Goal: Task Accomplishment & Management: Use online tool/utility

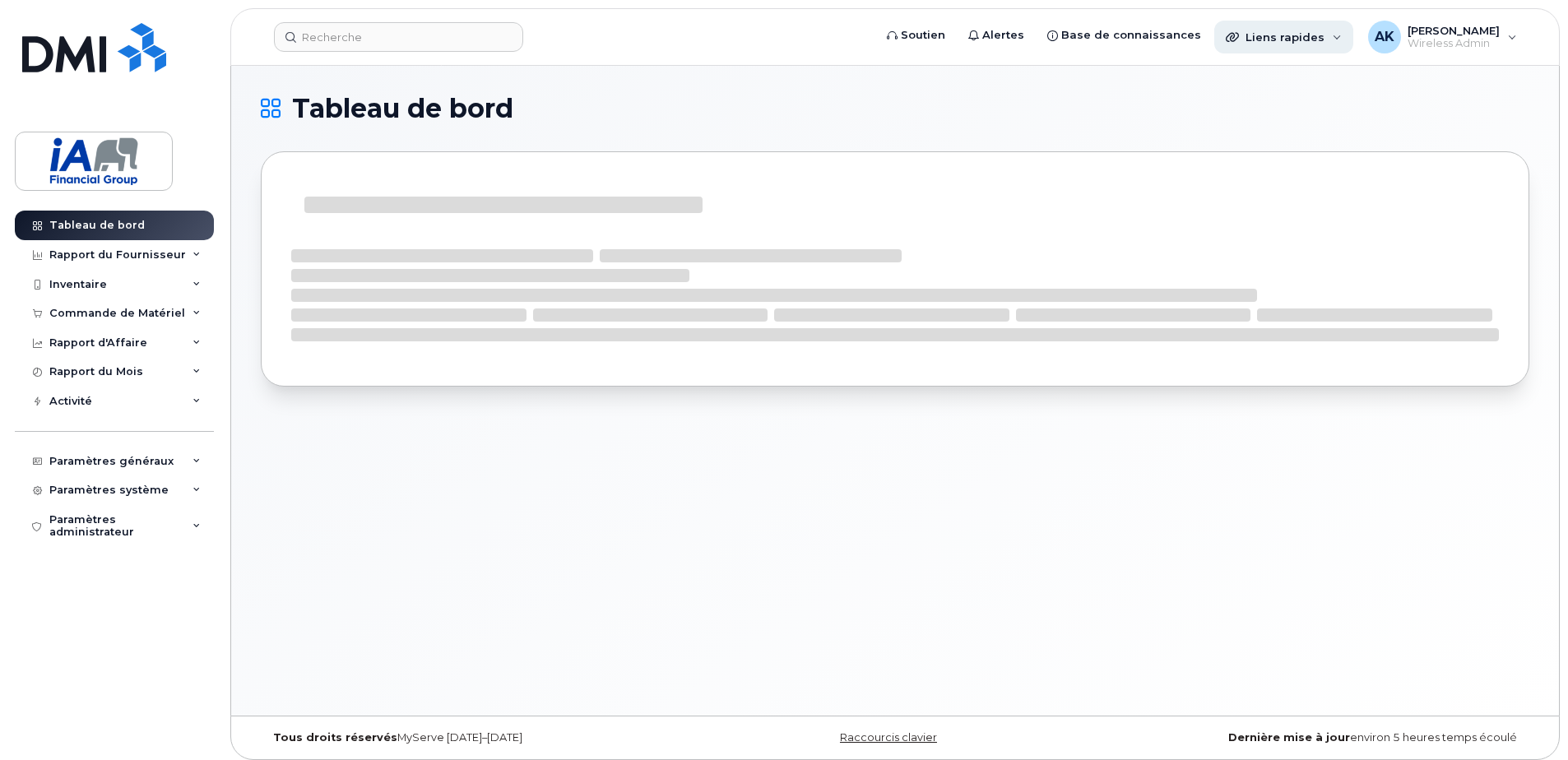
click at [1275, 42] on span "Liens rapides" at bounding box center [1285, 37] width 79 height 13
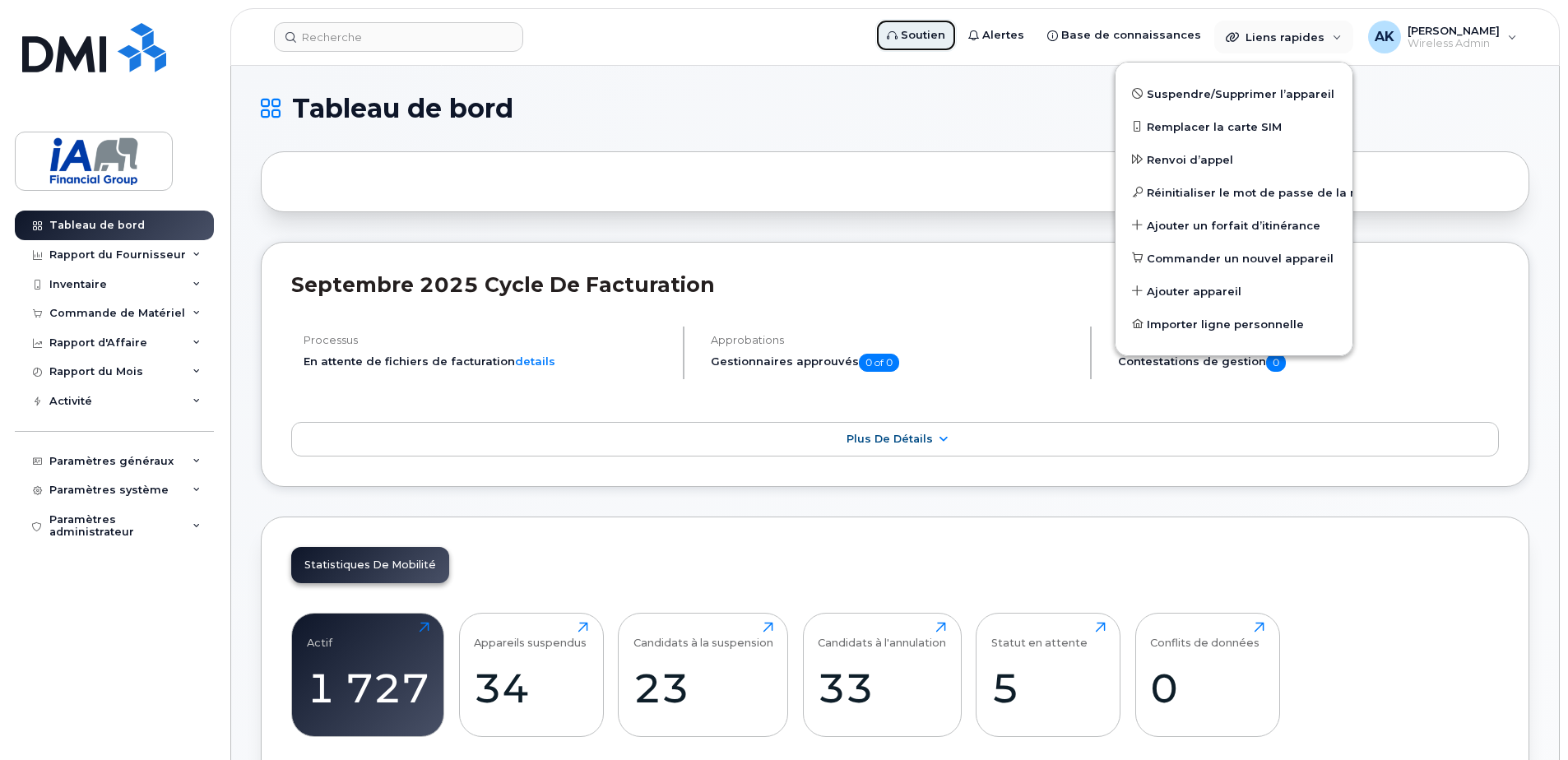
click at [941, 35] on span "Soutien" at bounding box center [923, 36] width 45 height 16
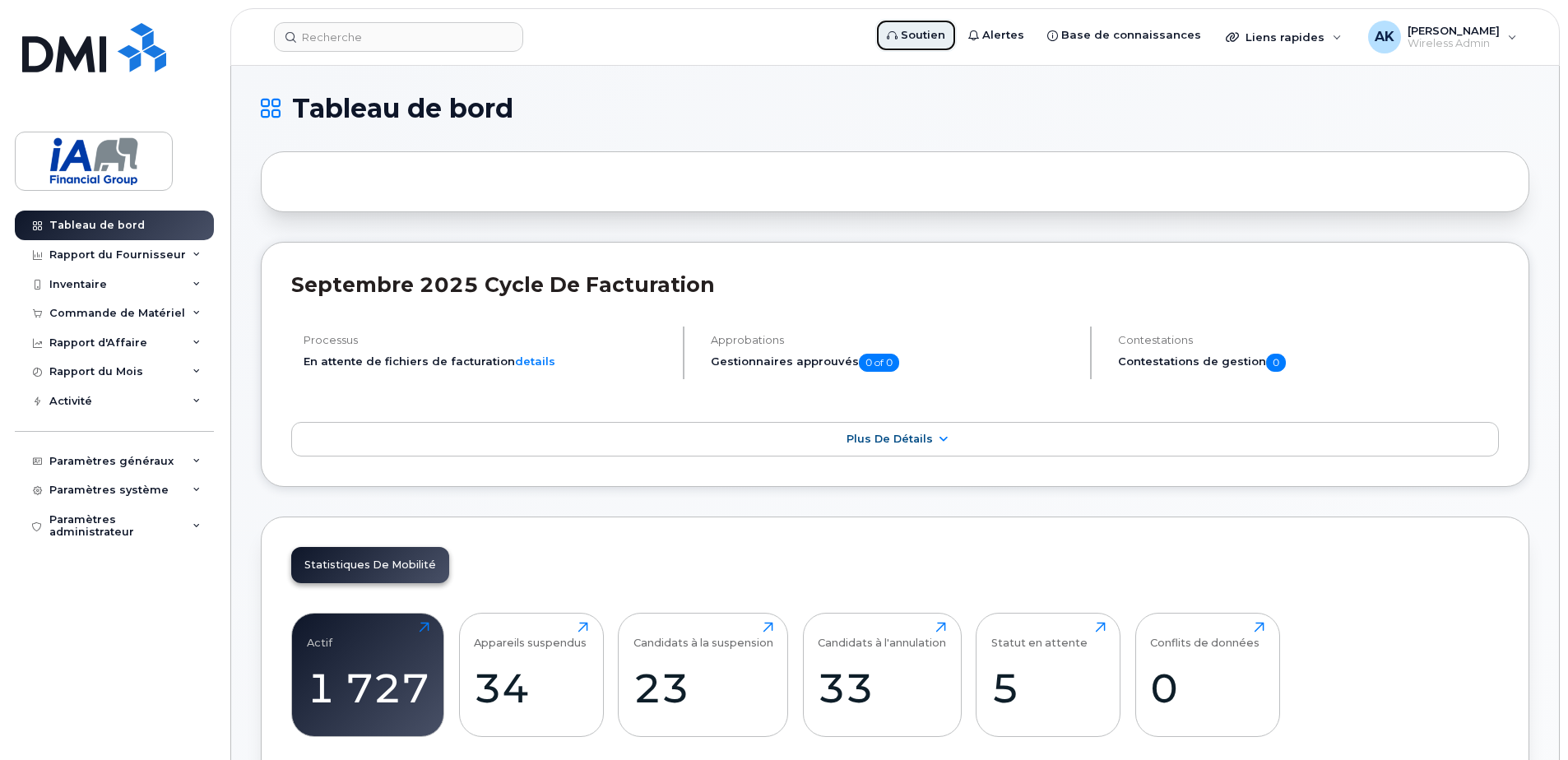
click at [945, 32] on span "Soutien" at bounding box center [923, 36] width 45 height 16
click at [936, 44] on link "Soutien" at bounding box center [916, 36] width 81 height 33
click at [943, 32] on span "Soutien" at bounding box center [923, 36] width 45 height 16
click at [945, 34] on span "Soutien" at bounding box center [923, 36] width 45 height 16
click at [196, 280] on icon at bounding box center [196, 284] width 8 height 8
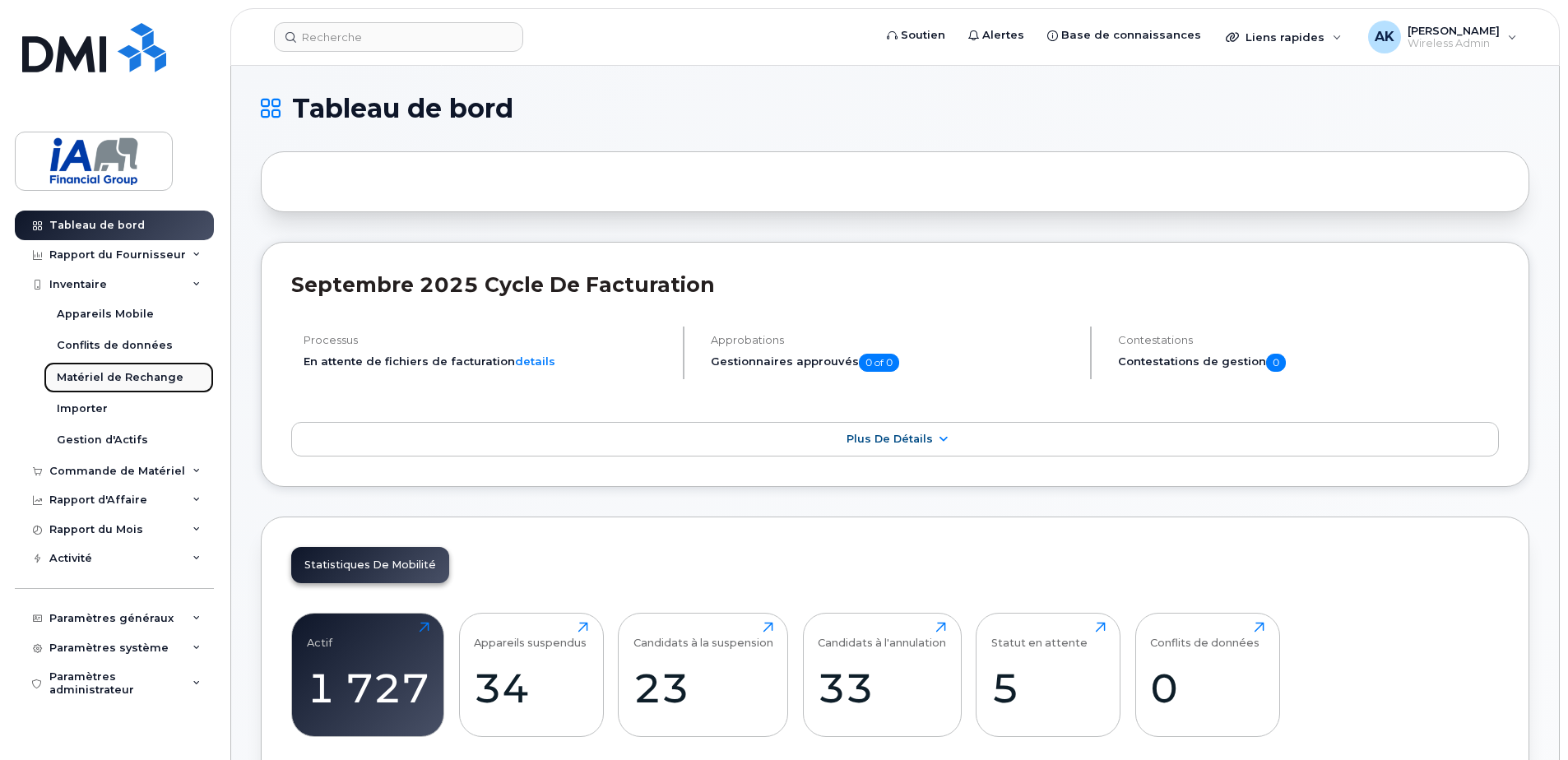
click at [129, 377] on div "Matériel de Rechange" at bounding box center [120, 377] width 127 height 15
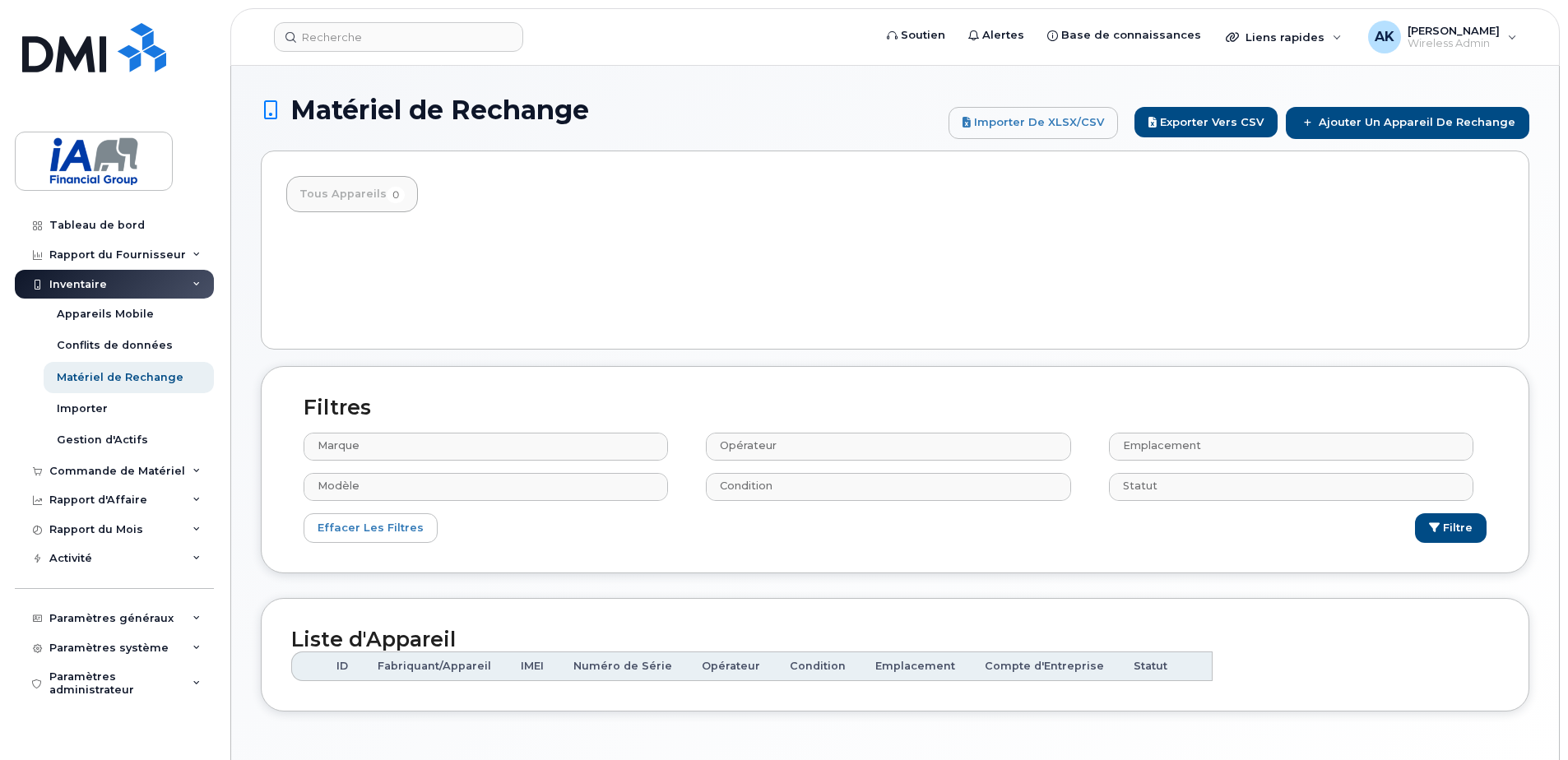
select select
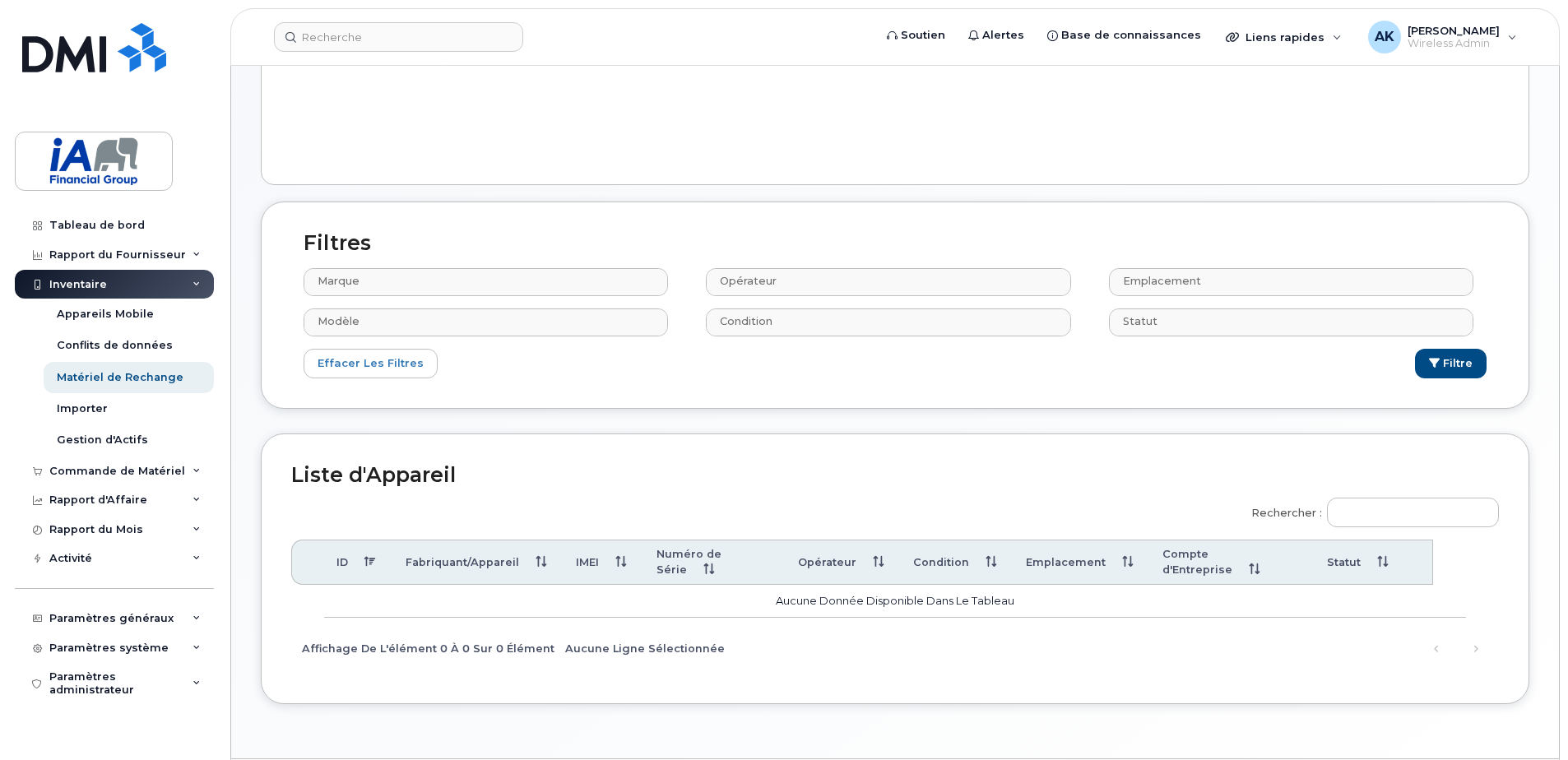
scroll to position [201, 0]
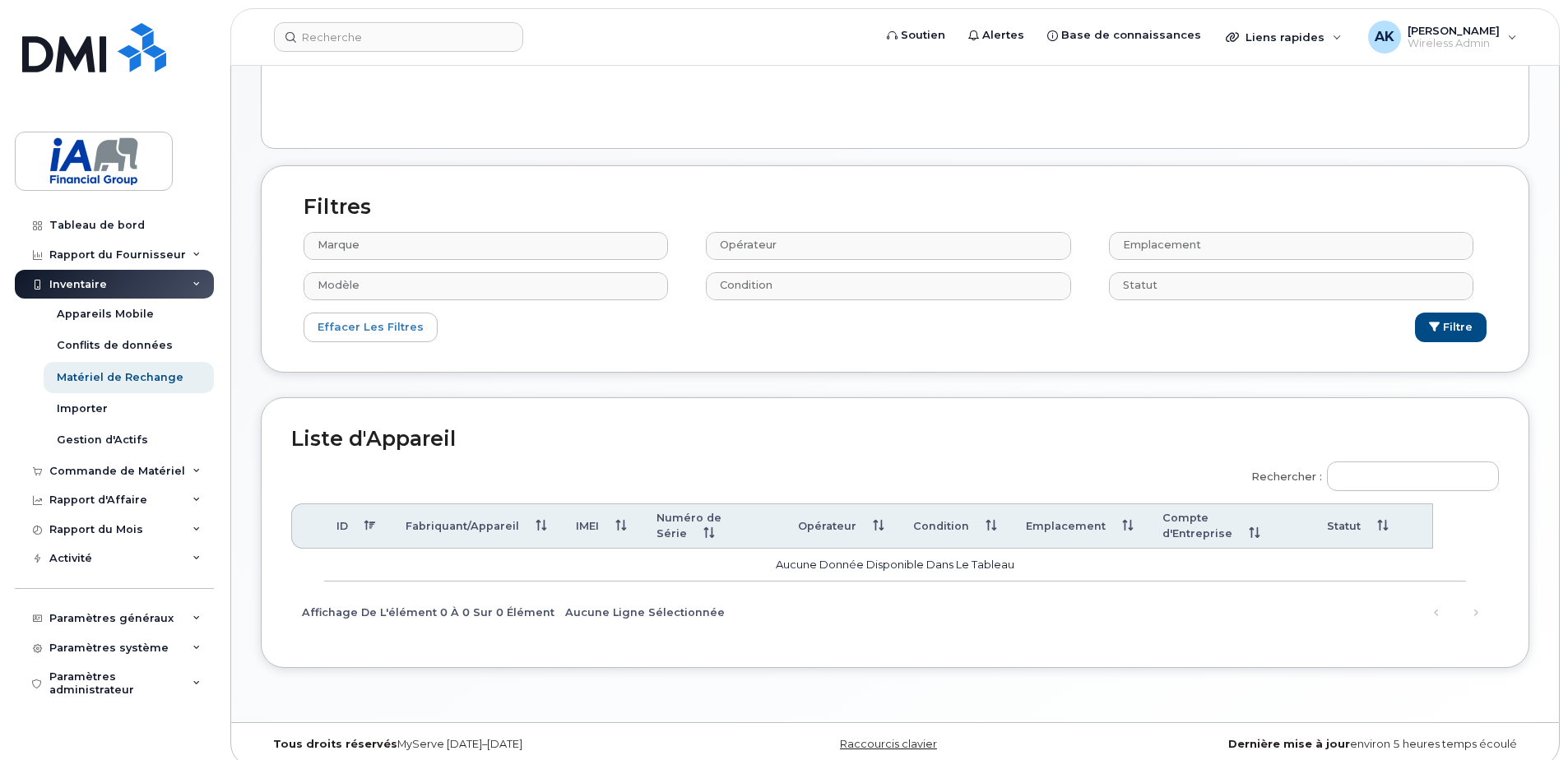
click at [426, 262] on div "Marque No matches found Modèle No matches found" at bounding box center [493, 272] width 402 height 80
click at [426, 250] on input "text" at bounding box center [488, 245] width 350 height 23
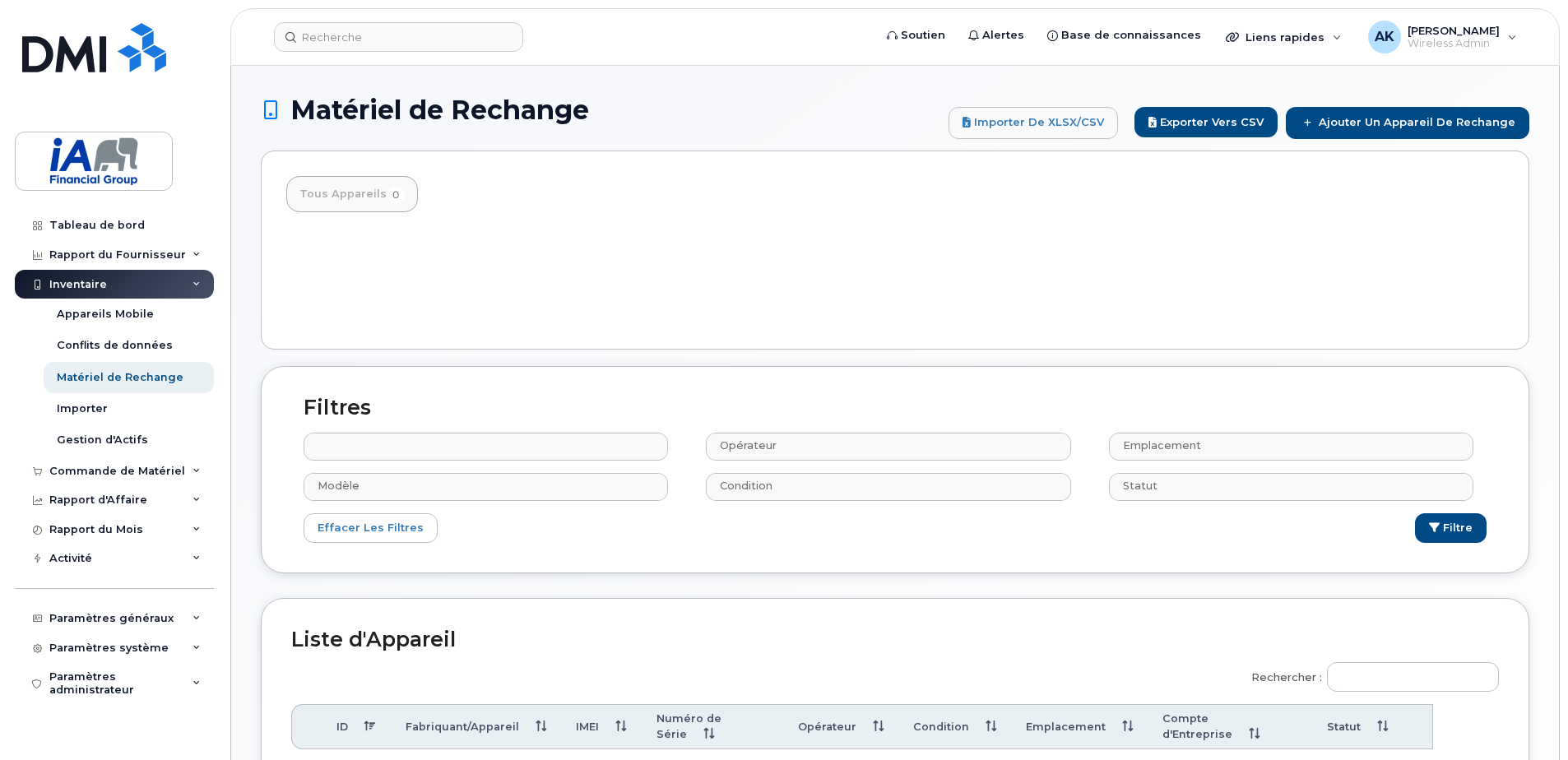
type input "Marque"
click at [121, 317] on div "Appareils Mobile" at bounding box center [105, 314] width 97 height 15
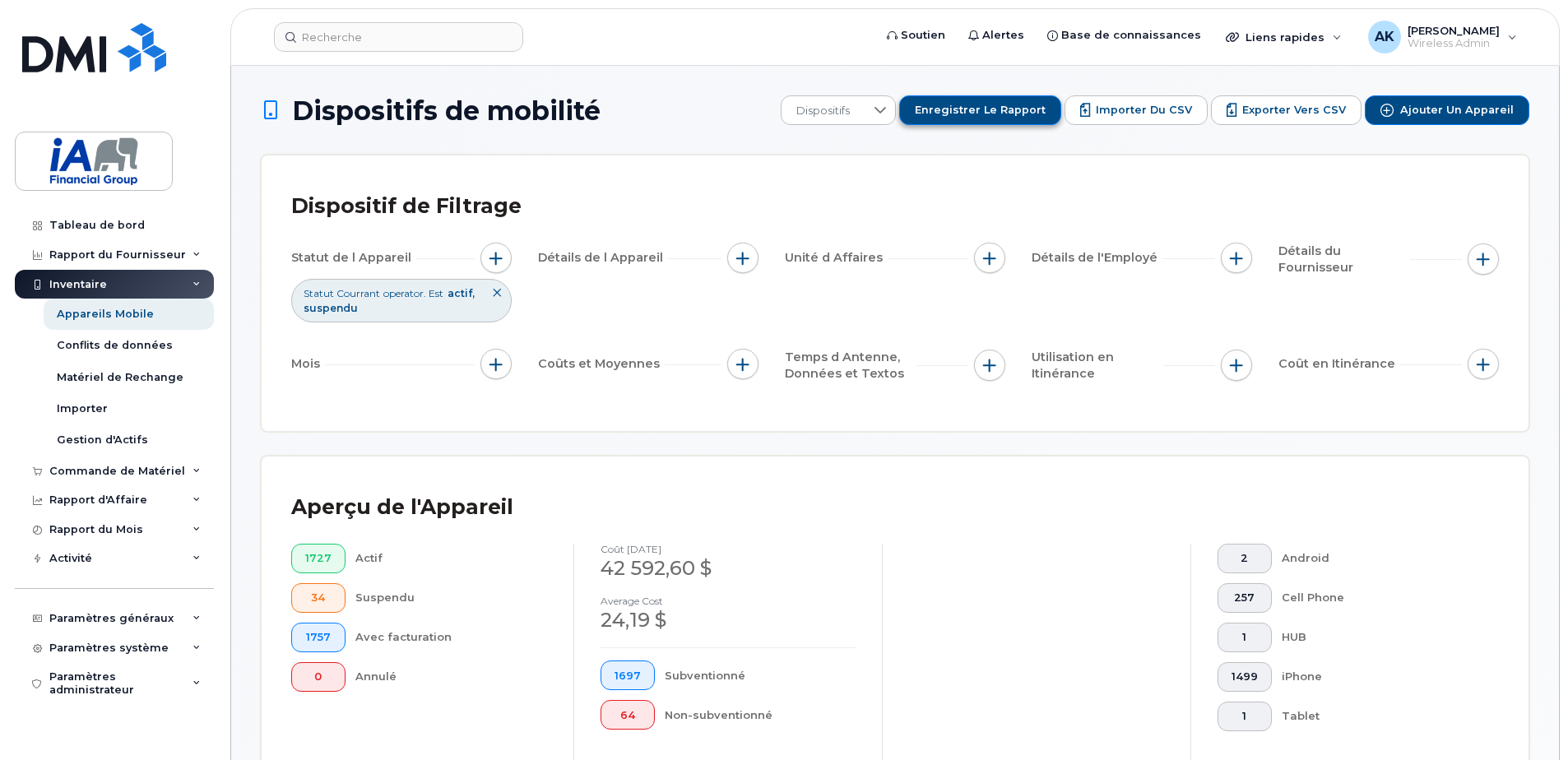
click at [1011, 111] on span "Enregistrer le rapport" at bounding box center [980, 111] width 131 height 15
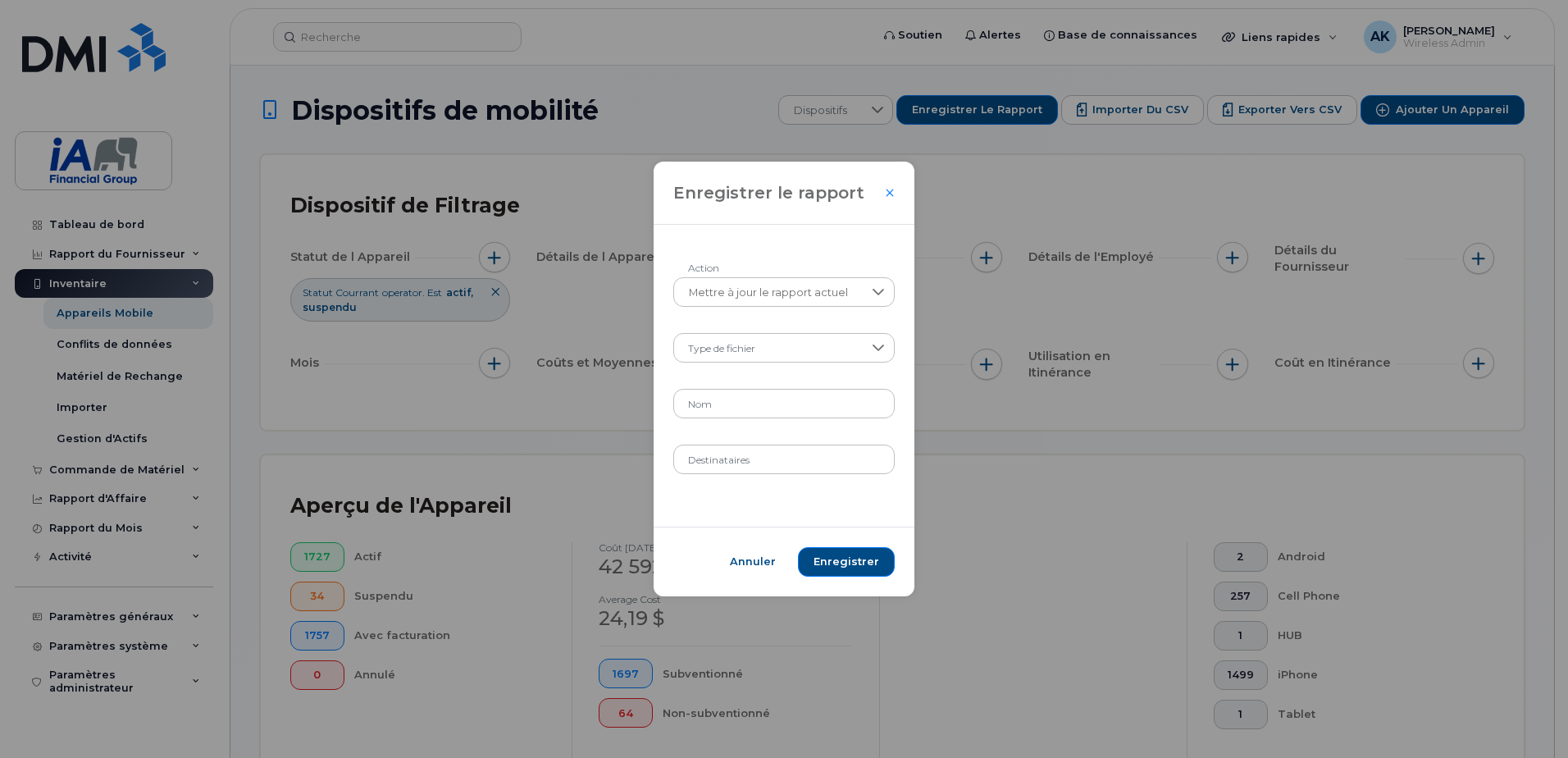
drag, startPoint x: 775, startPoint y: 244, endPoint x: 773, endPoint y: 275, distance: 31.1
click at [772, 253] on div "Mettre à jour le rapport actuel Action Type de fichier Nom Destinataires" at bounding box center [784, 375] width 261 height 302
click at [780, 285] on span "Mettre à jour le rapport actuel" at bounding box center [768, 293] width 189 height 29
click at [778, 290] on span "Mettre à jour le rapport actuel" at bounding box center [768, 293] width 189 height 29
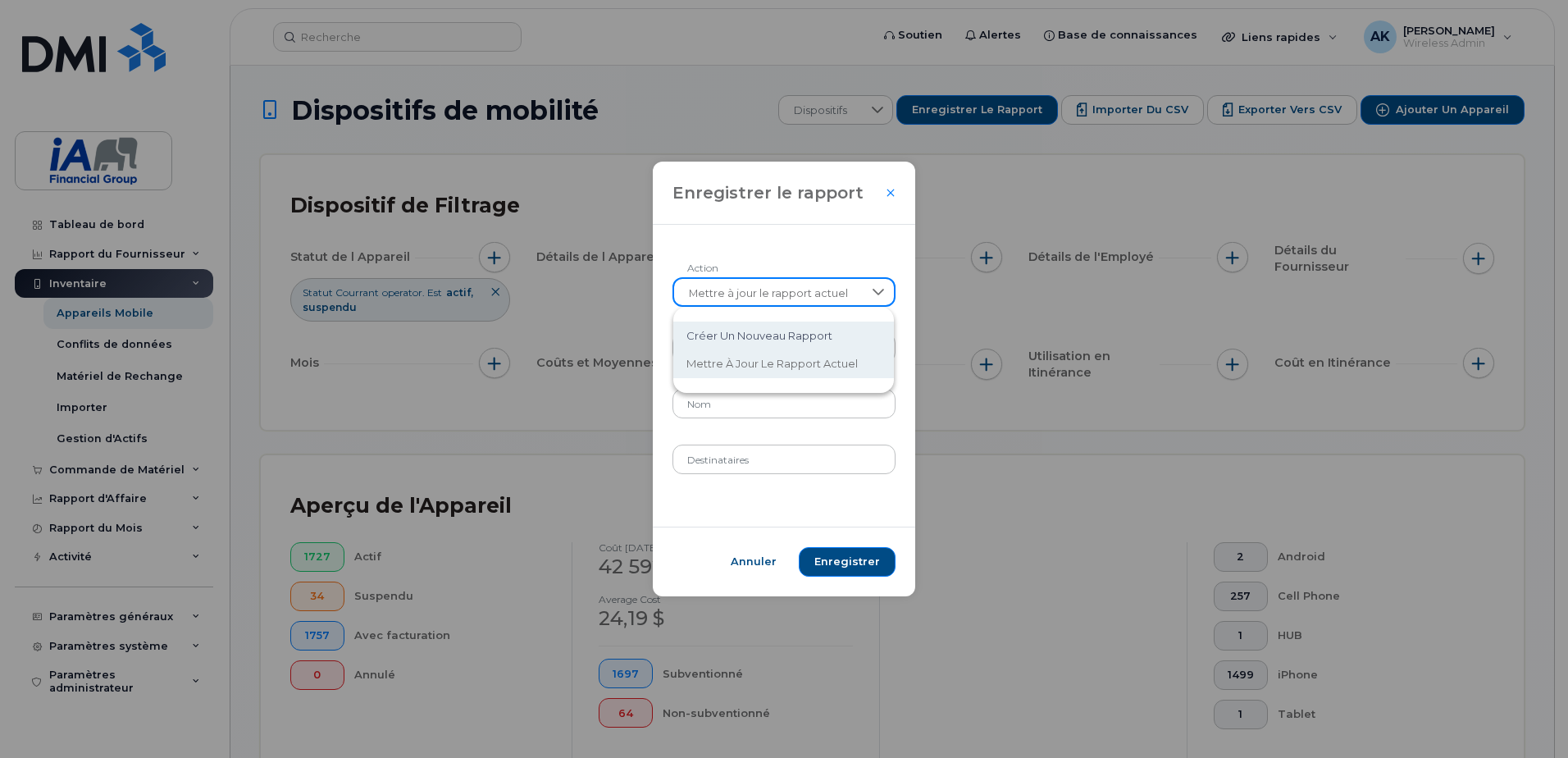
click at [779, 328] on span "Créer un nouveau rapport" at bounding box center [759, 335] width 146 height 15
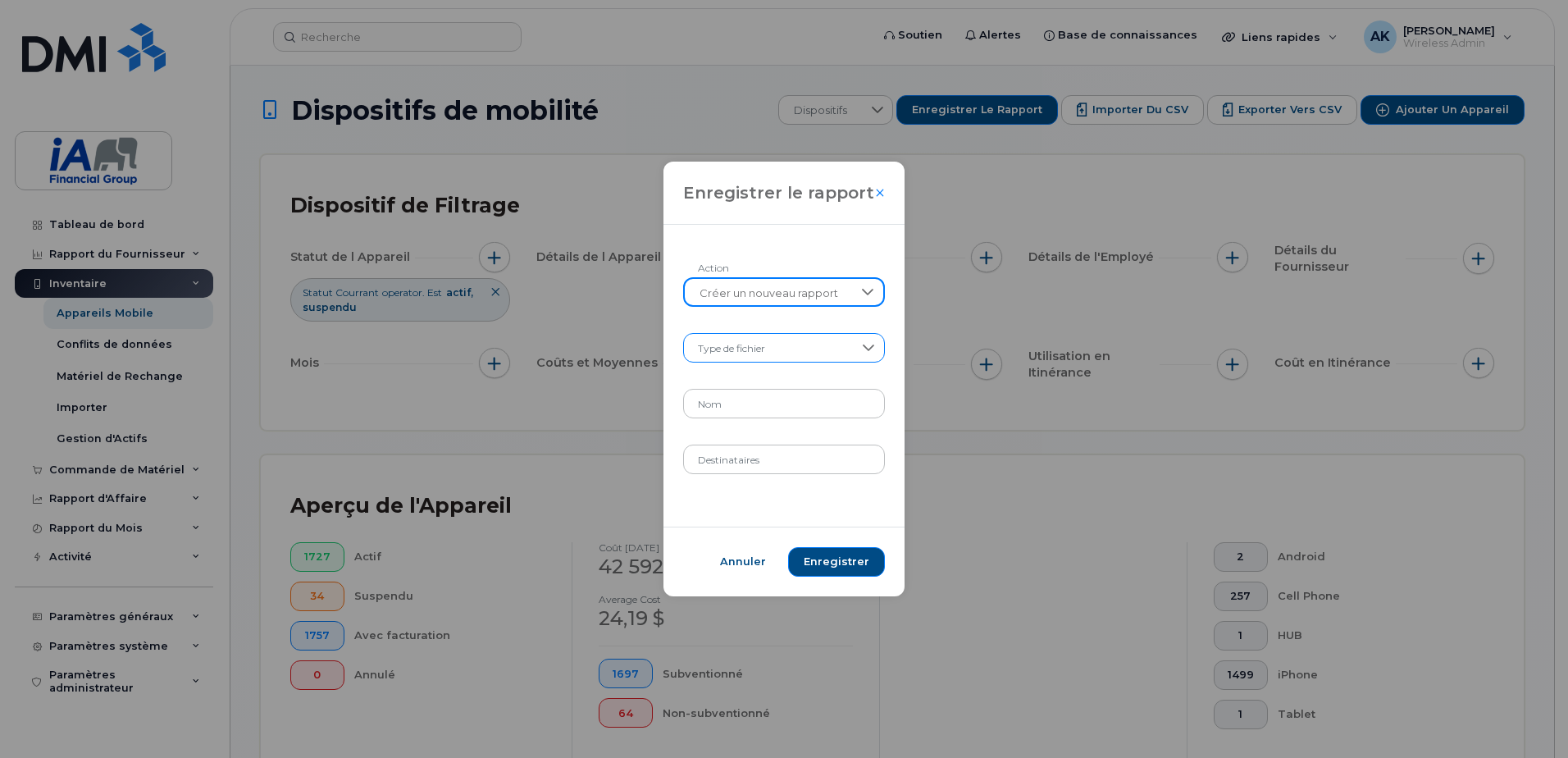
click at [776, 337] on span at bounding box center [769, 348] width 169 height 29
click at [733, 382] on li "XLSX" at bounding box center [784, 392] width 199 height 29
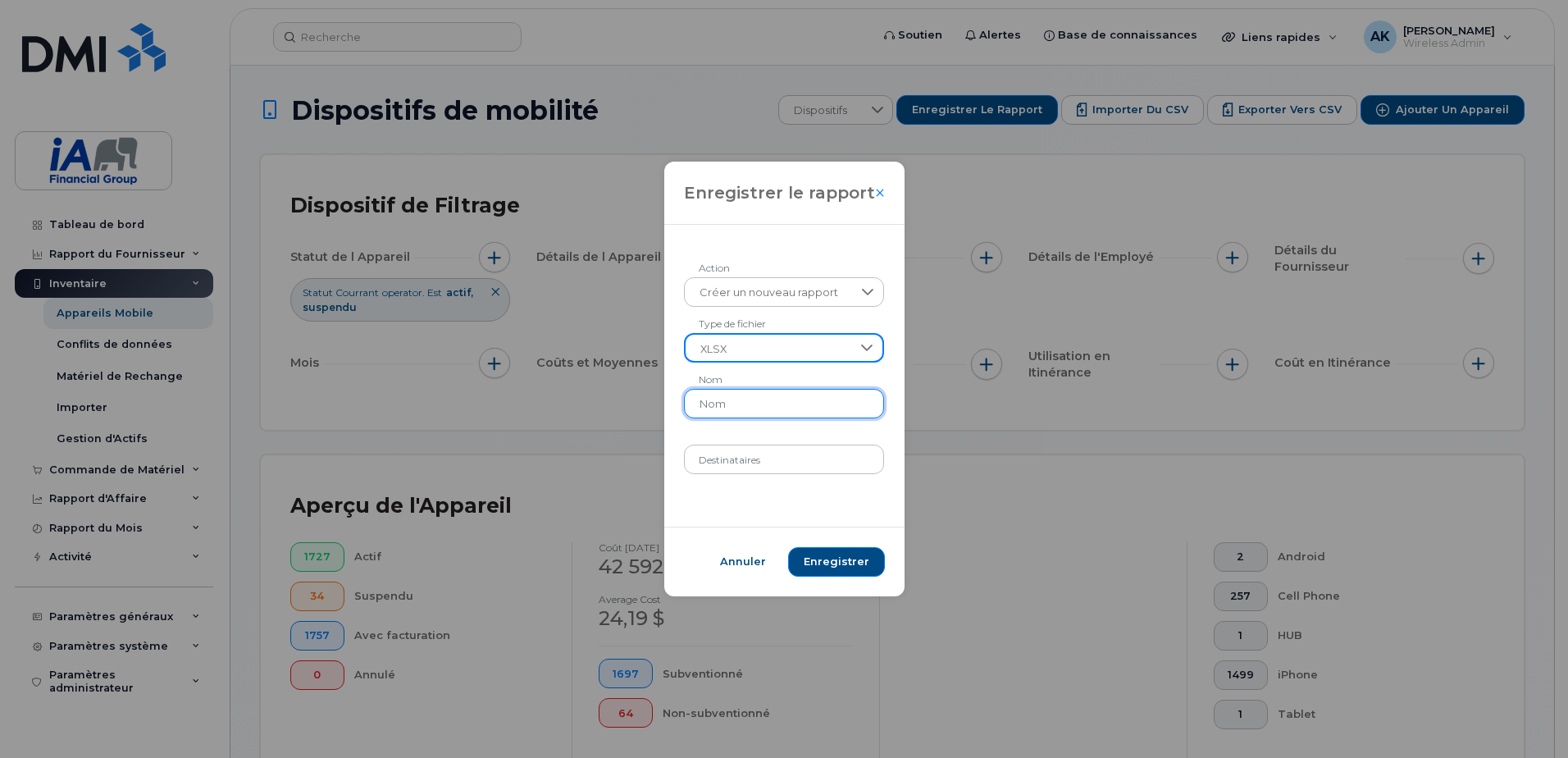
click at [739, 410] on input "Nom" at bounding box center [784, 404] width 201 height 29
type input "kson"
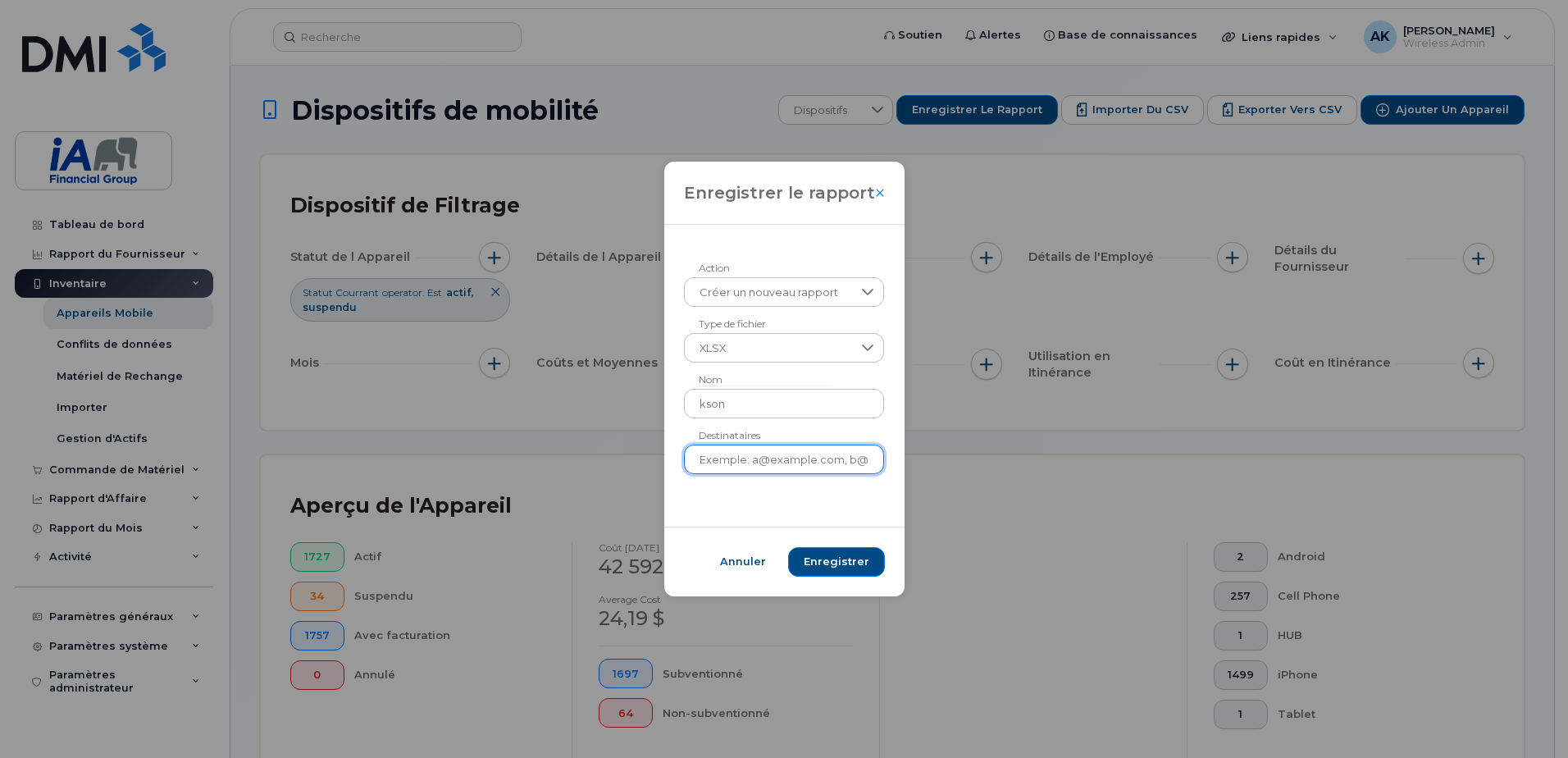
click at [793, 472] on input "Destinataires" at bounding box center [784, 459] width 201 height 29
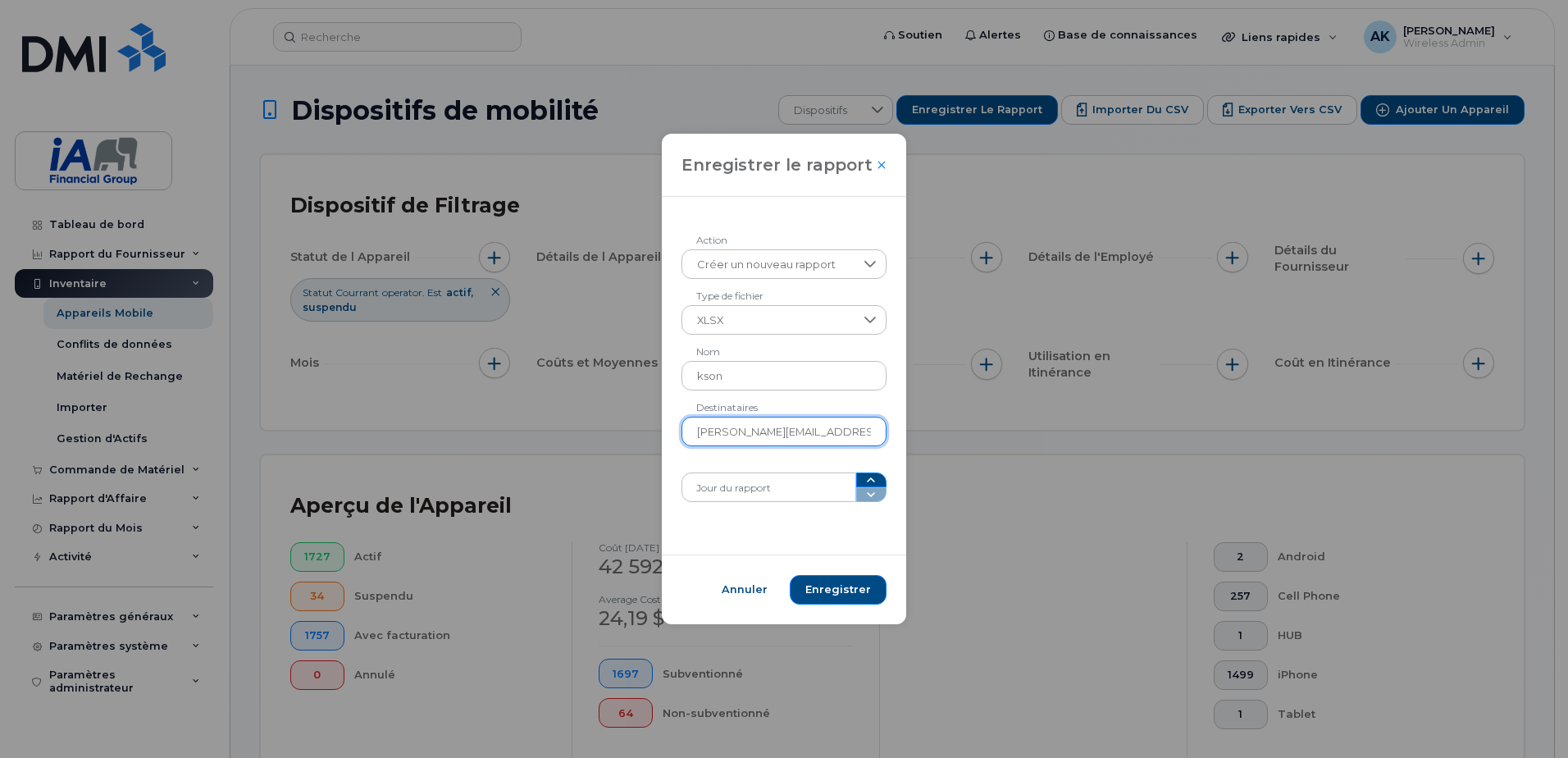
type input "[PERSON_NAME][EMAIL_ADDRESS][PERSON_NAME][DOMAIN_NAME]"
click at [865, 481] on icon "button" at bounding box center [871, 479] width 13 height 13
click at [869, 465] on form "Créer un nouveau rapport Action XLSX Type de fichier kson Nom [EMAIL_ADDRESS][D…" at bounding box center [784, 375] width 206 height 252
type input "3"
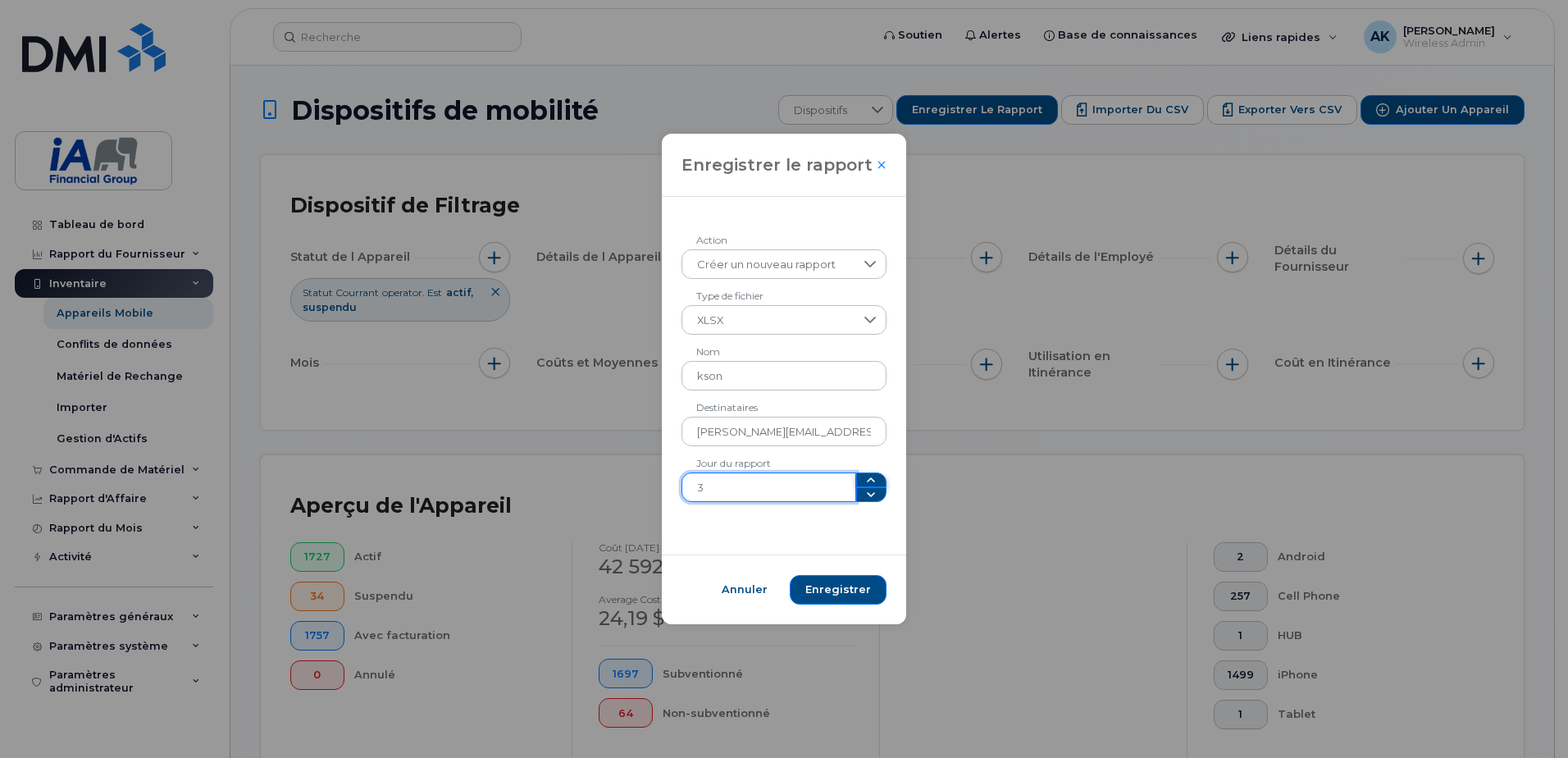
click at [865, 473] on icon "button" at bounding box center [871, 479] width 13 height 13
click at [845, 586] on span "Enregistrer" at bounding box center [838, 589] width 66 height 15
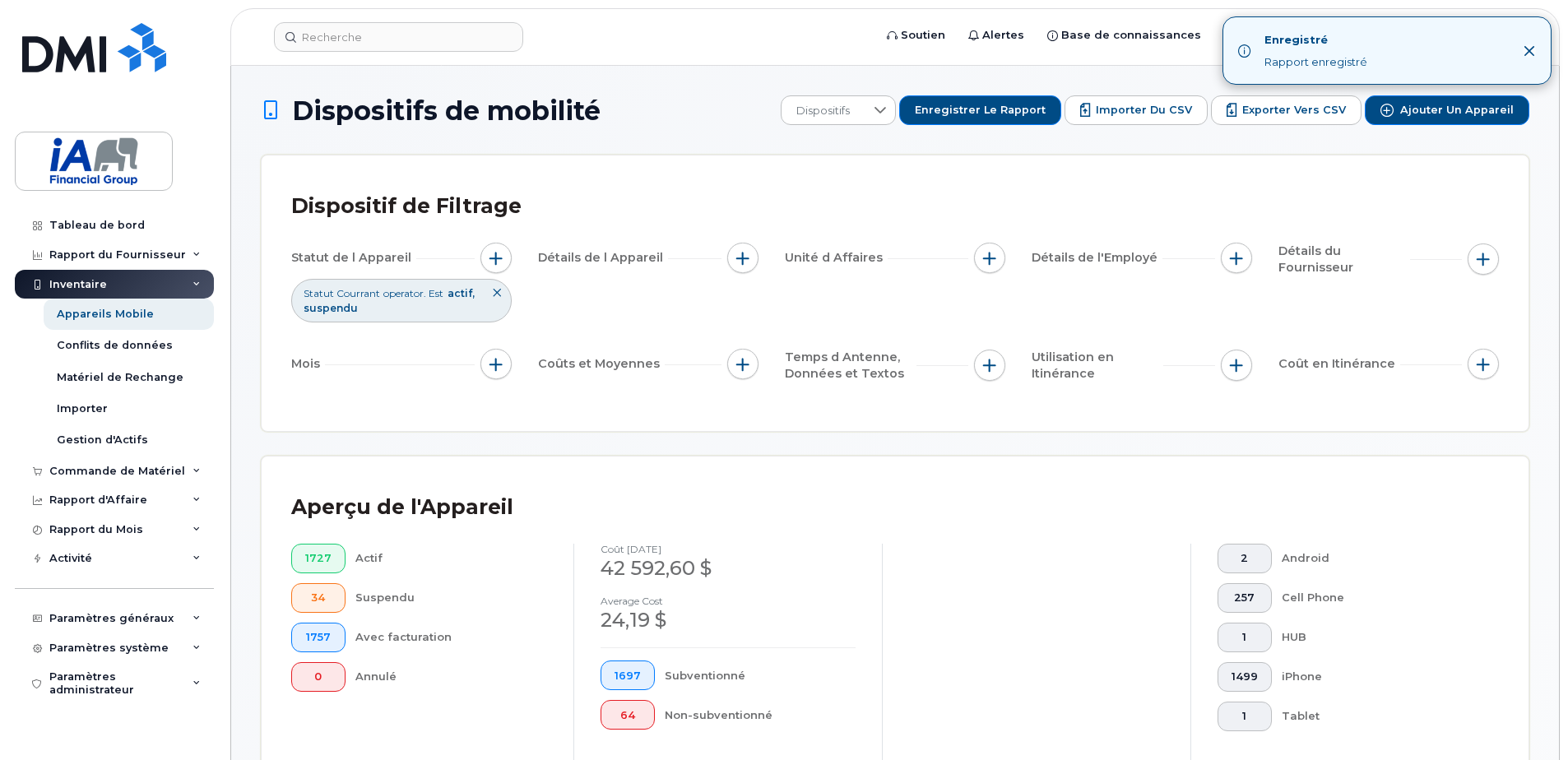
click at [1532, 54] on icon "Close" at bounding box center [1530, 51] width 11 height 11
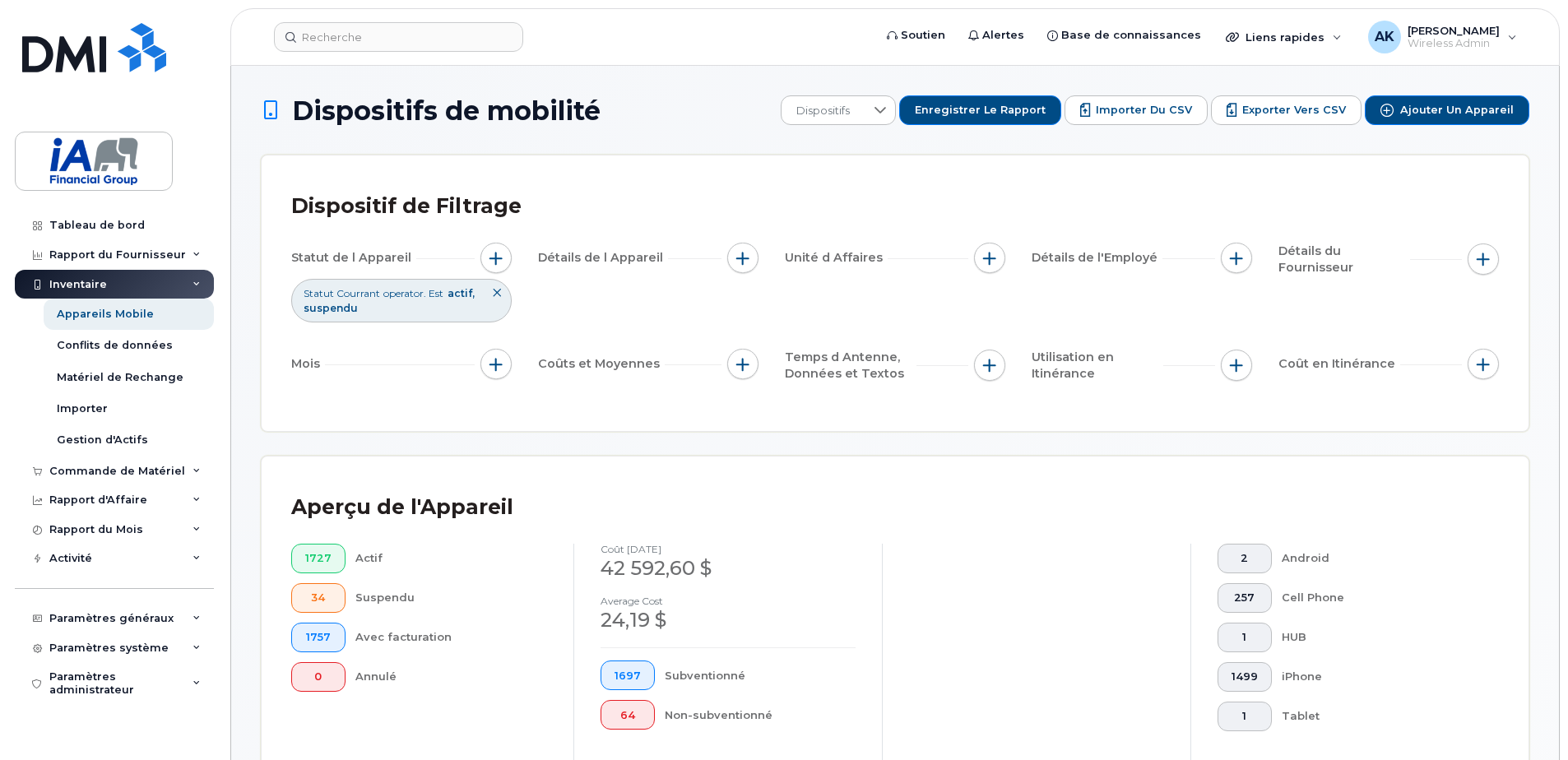
click at [1042, 500] on div "Aperçu de l'Appareil" at bounding box center [895, 507] width 1207 height 43
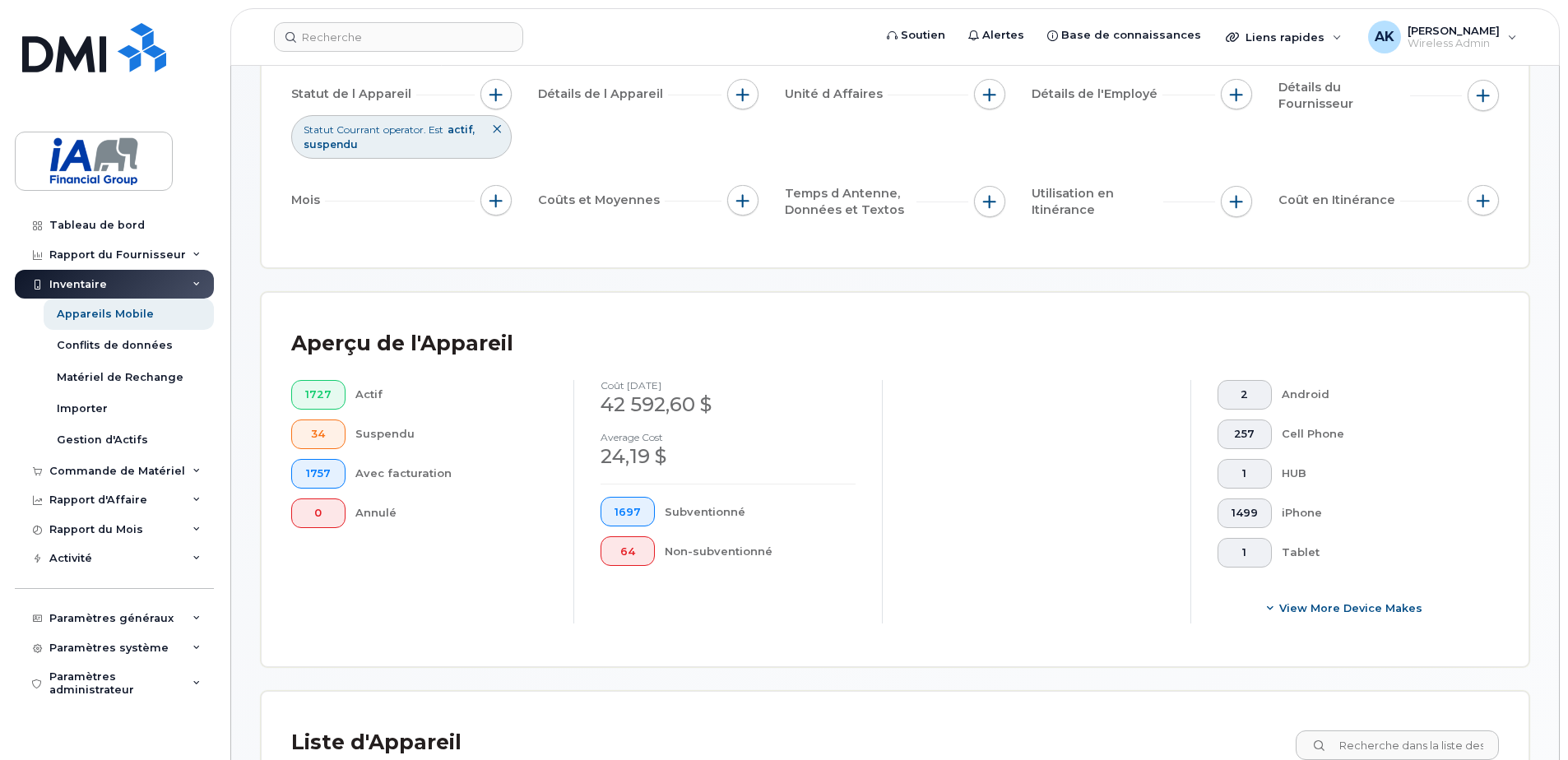
scroll to position [164, 0]
click at [1242, 436] on span "257" at bounding box center [1245, 433] width 26 height 13
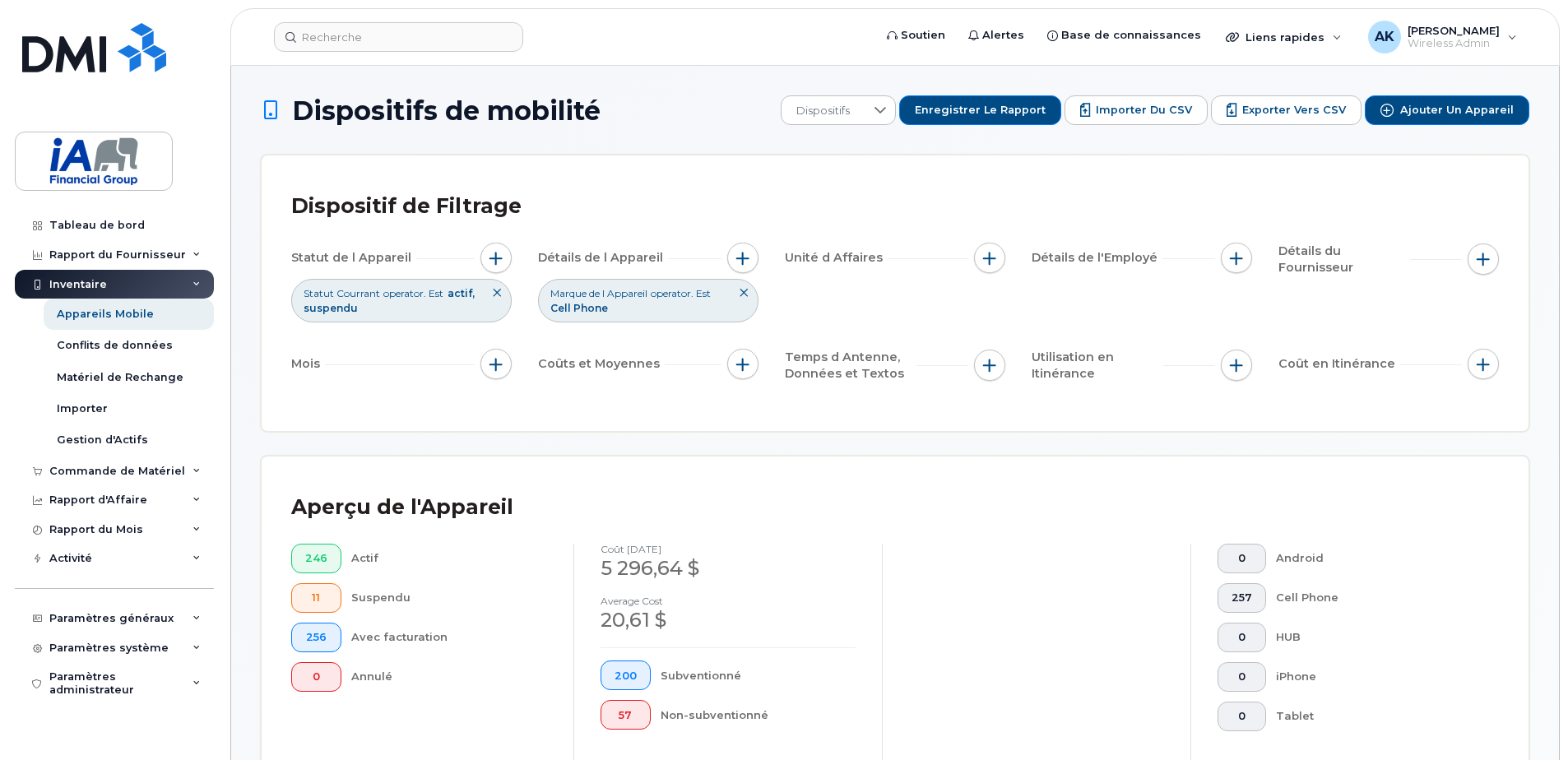
drag, startPoint x: 210, startPoint y: 554, endPoint x: 253, endPoint y: 589, distance: 55.4
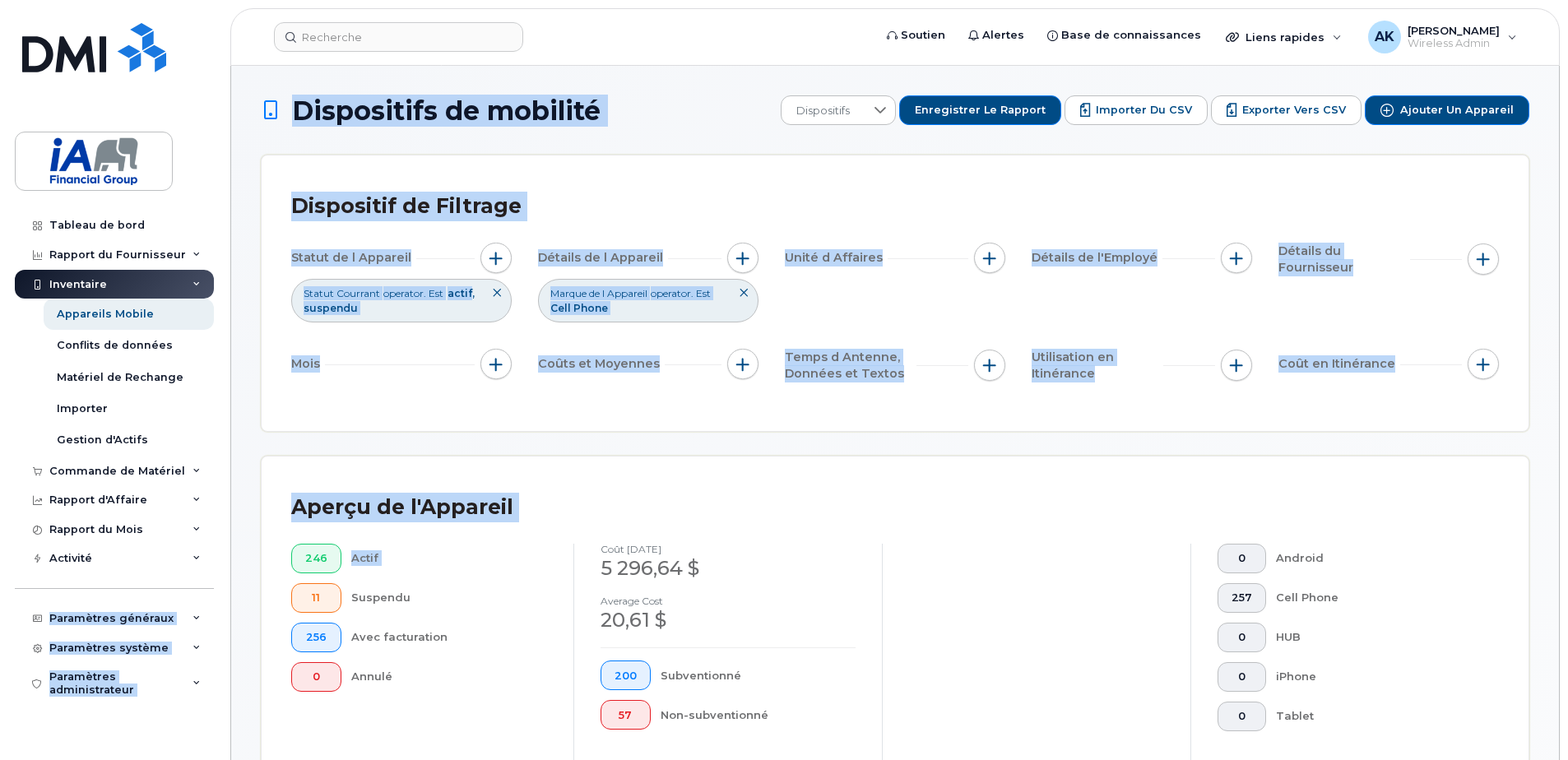
click at [1063, 466] on div "Aperçu de l'Appareil 246 Actif 11 Suspendu 256 Avec facturation 0 Annulé coût […" at bounding box center [895, 643] width 1266 height 374
